Goal: Information Seeking & Learning: Learn about a topic

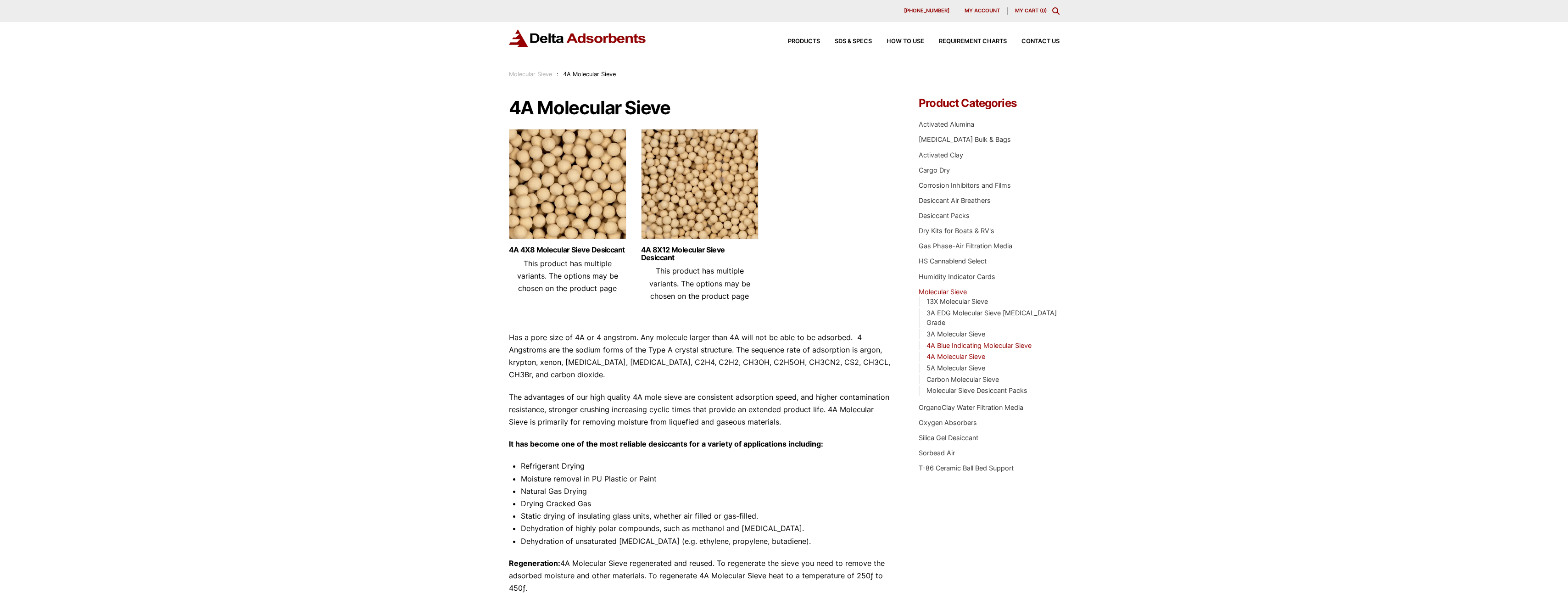
click at [944, 342] on link "4A Blue Indicating Molecular Sieve" at bounding box center [979, 345] width 105 height 8
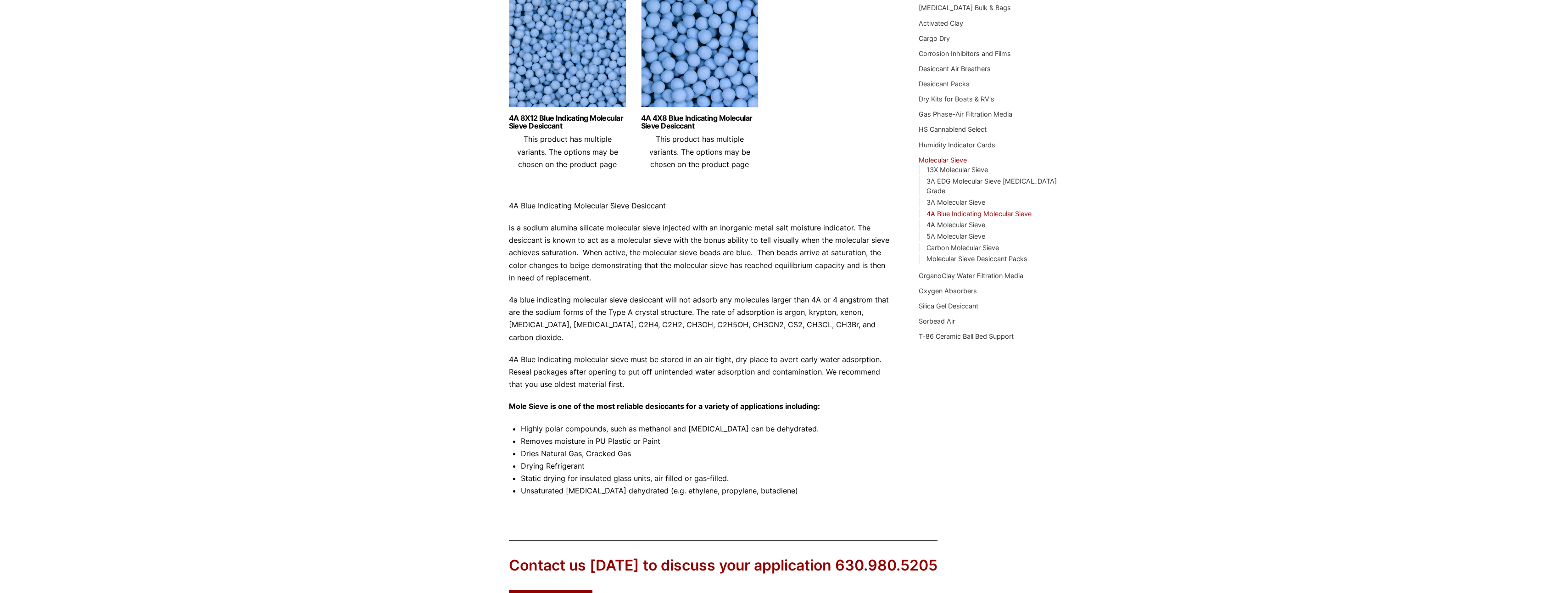
scroll to position [153, 0]
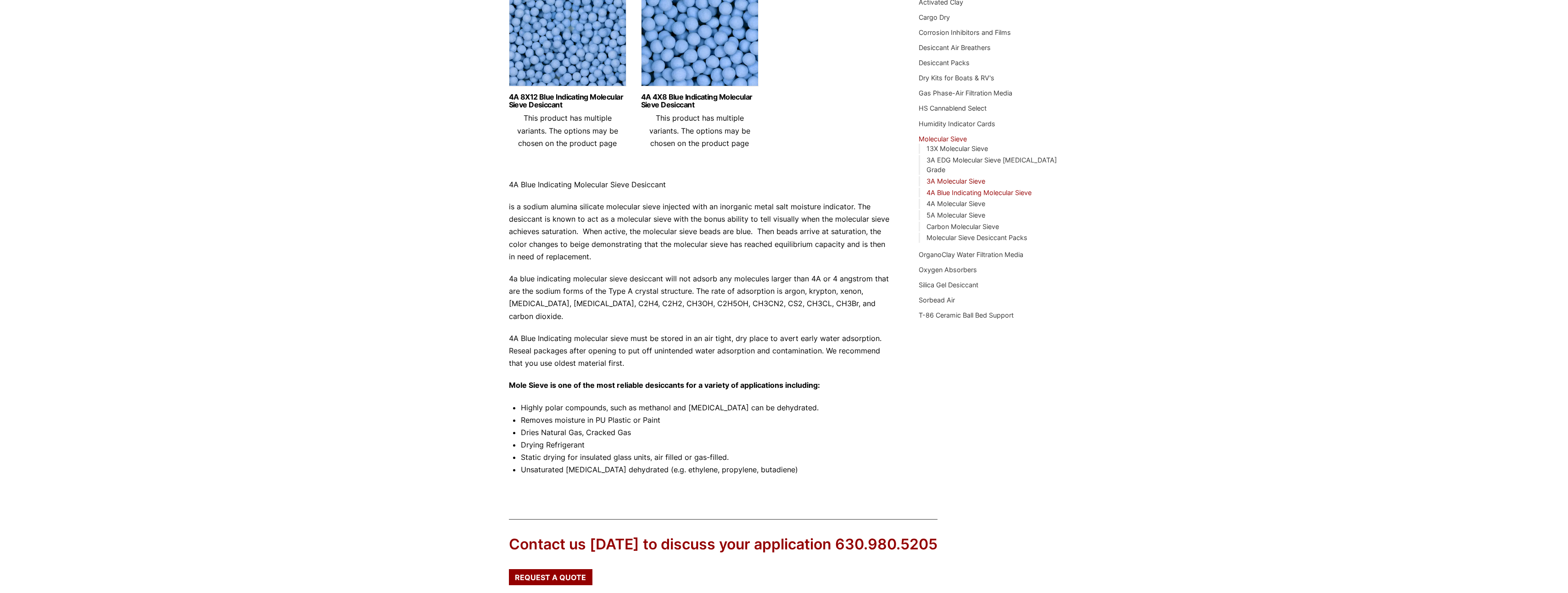
click at [957, 177] on link "3A Molecular Sieve" at bounding box center [956, 181] width 58 height 8
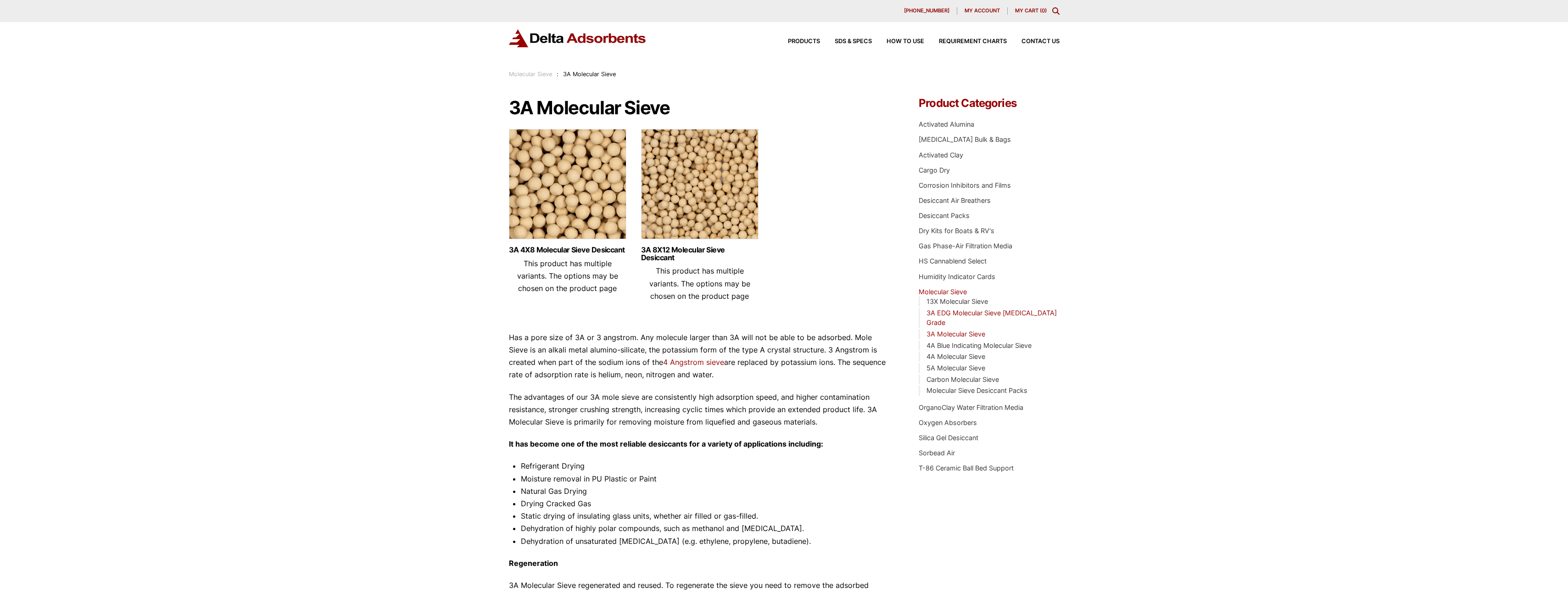
click at [965, 316] on link "3A EDG Molecular Sieve [MEDICAL_DATA] Grade" at bounding box center [992, 317] width 130 height 18
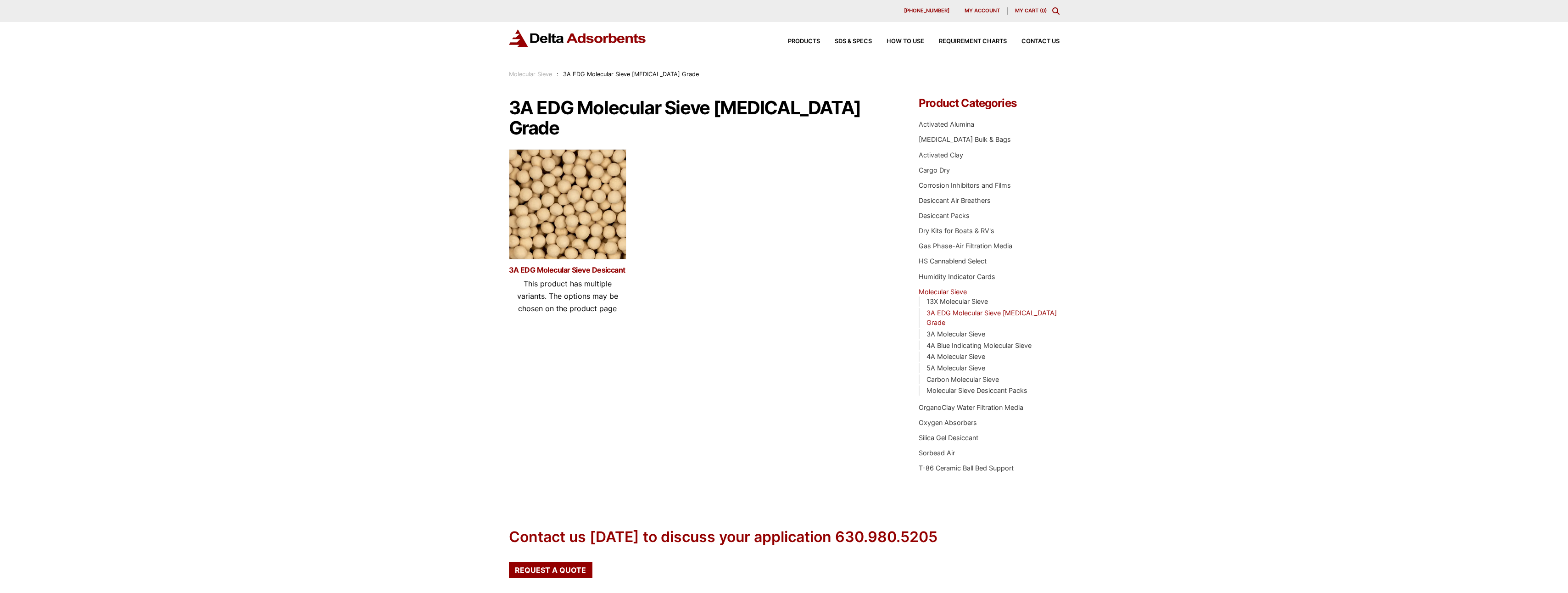
click at [596, 266] on link "3A EDG Molecular Sieve Desiccant" at bounding box center [567, 270] width 117 height 8
click at [968, 305] on link "13X Molecular Sieve" at bounding box center [957, 301] width 61 height 8
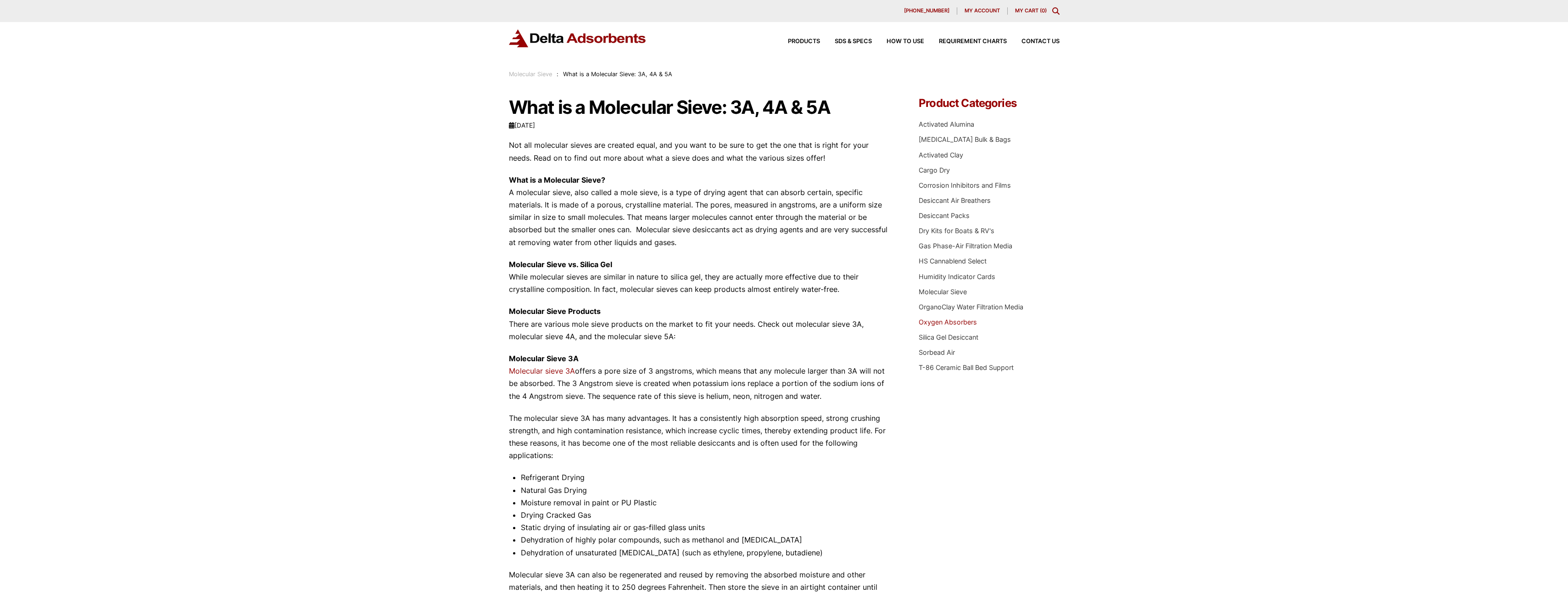
click at [940, 323] on link "Oxygen Absorbers" at bounding box center [948, 321] width 58 height 8
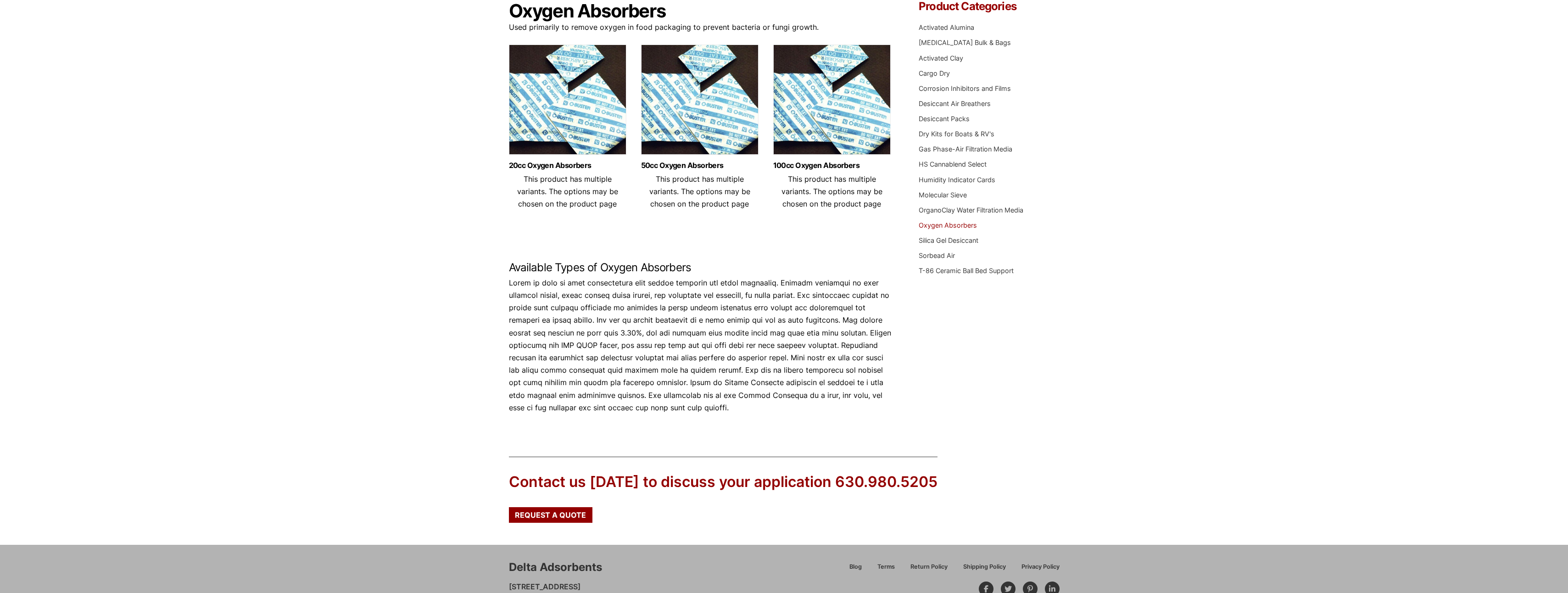
scroll to position [149, 0]
